Goal: Navigation & Orientation: Find specific page/section

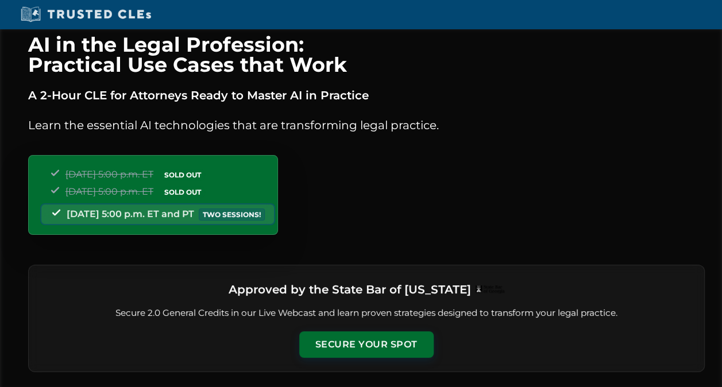
click at [91, 13] on img at bounding box center [85, 14] width 137 height 17
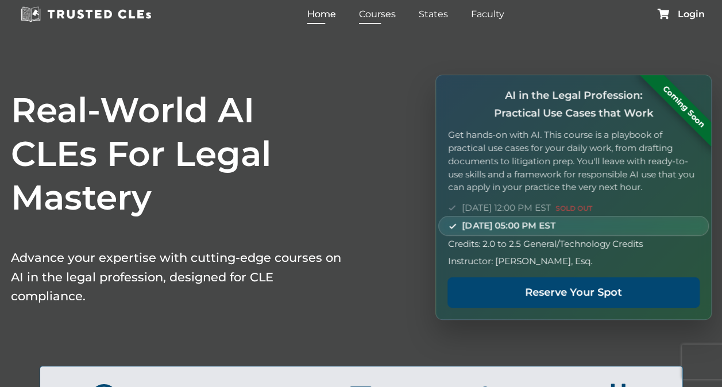
click at [381, 15] on link "Courses" at bounding box center [377, 14] width 42 height 17
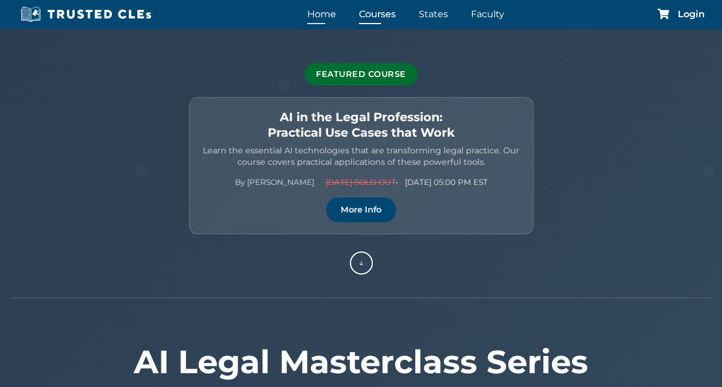
click at [318, 16] on link "Home" at bounding box center [321, 14] width 34 height 17
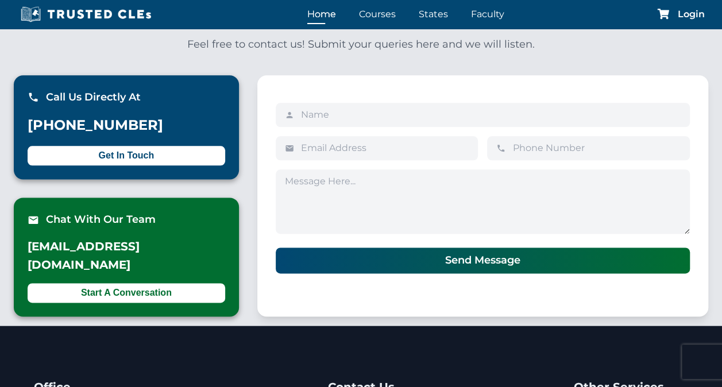
scroll to position [2723, 0]
